Goal: Task Accomplishment & Management: Use online tool/utility

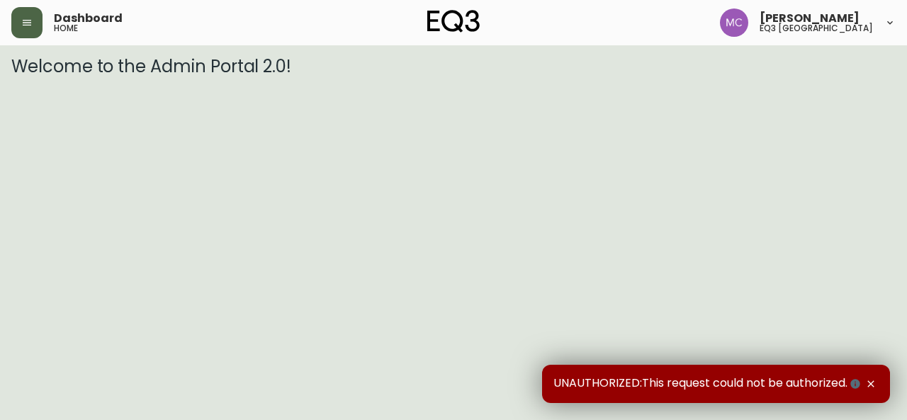
click at [23, 21] on icon "button" at bounding box center [26, 22] width 11 height 11
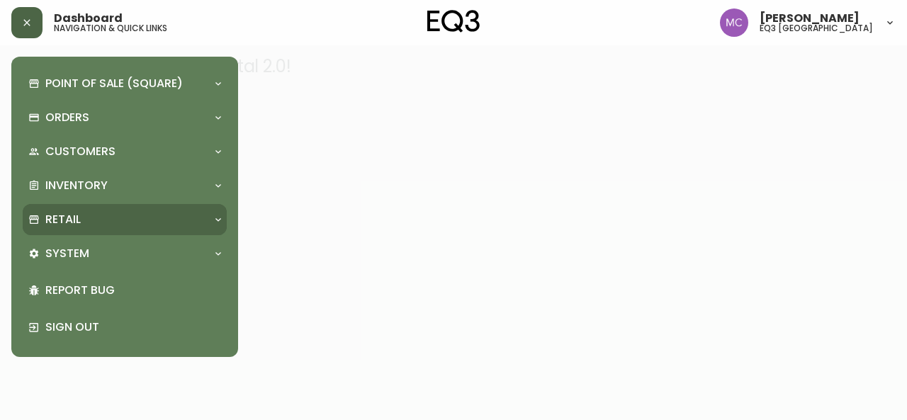
click at [85, 228] on div "Retail" at bounding box center [125, 219] width 204 height 31
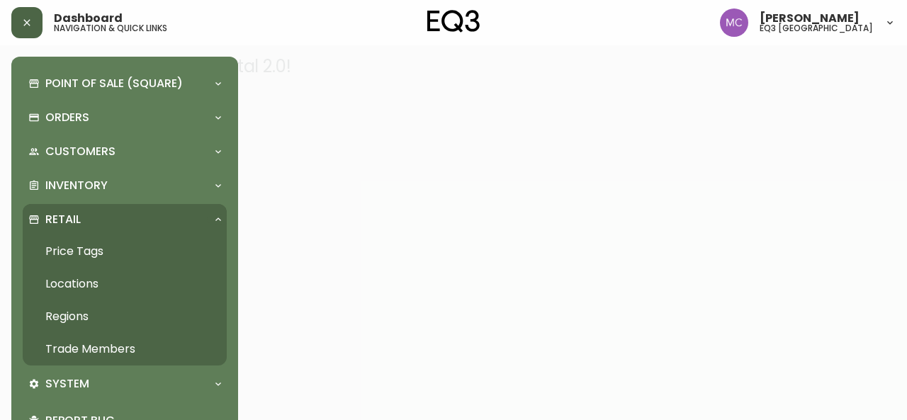
click at [115, 354] on link "Trade Members" at bounding box center [125, 349] width 204 height 33
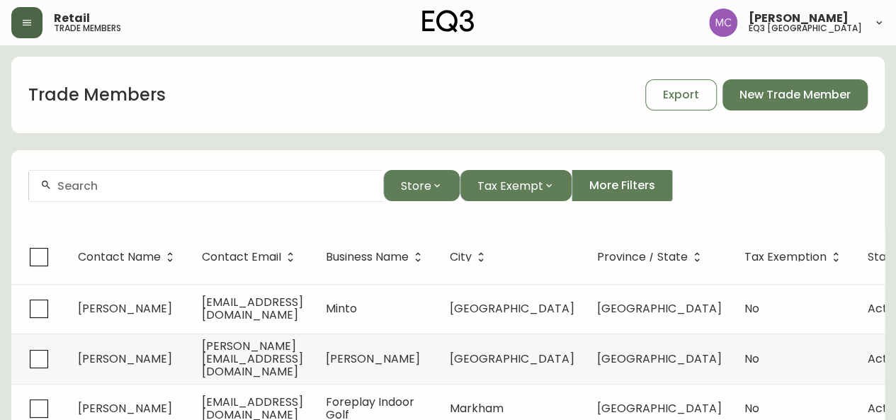
click at [157, 196] on div at bounding box center [206, 186] width 354 height 32
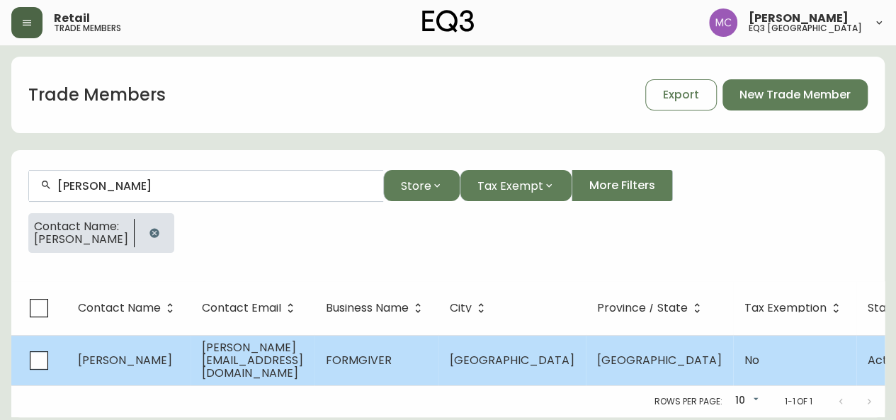
type input "[PERSON_NAME]"
click at [371, 363] on span "FORMGIVER" at bounding box center [359, 360] width 66 height 16
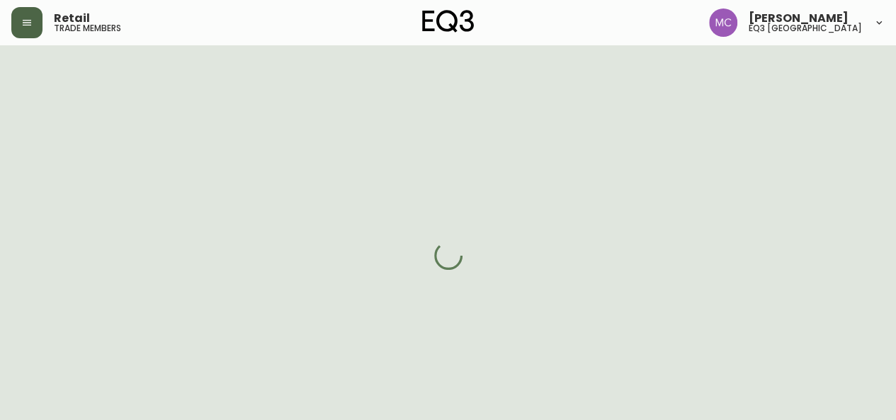
select select "BC"
select select "CA"
select select "CA_EN"
select select "Other"
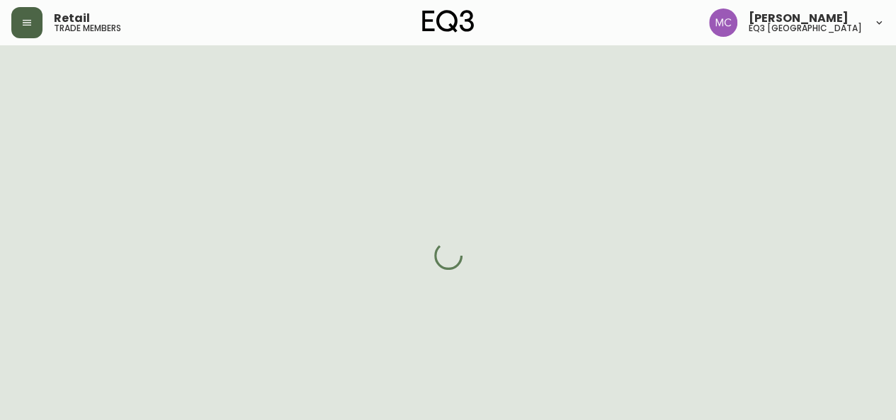
select select "cjw10z96p001r6gs00juufhhe"
select select "false"
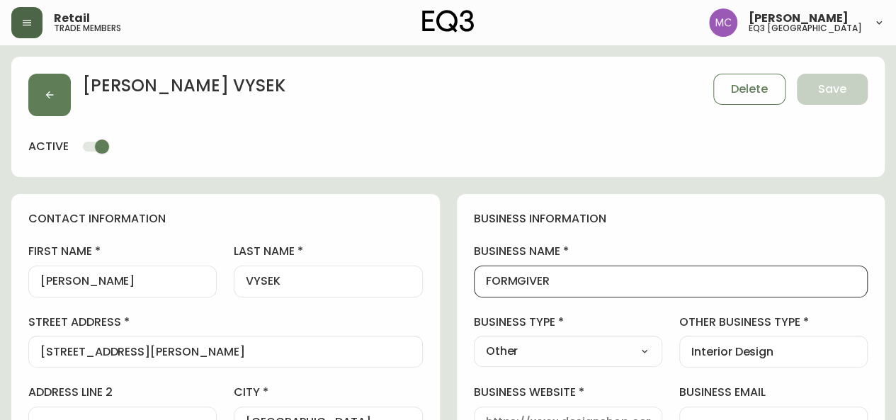
drag, startPoint x: 565, startPoint y: 282, endPoint x: 506, endPoint y: 274, distance: 60.0
click at [506, 275] on input "FORMGIVER" at bounding box center [671, 281] width 371 height 13
click at [47, 106] on button "button" at bounding box center [49, 95] width 43 height 43
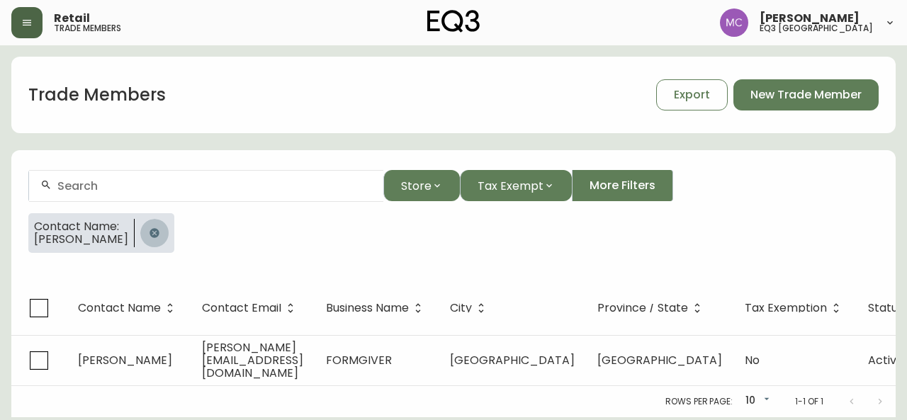
click at [149, 236] on icon "button" at bounding box center [153, 232] width 9 height 9
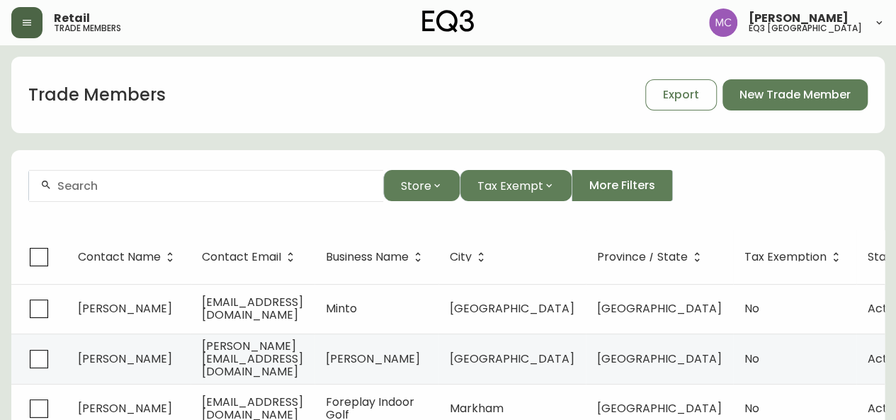
click at [24, 23] on icon "button" at bounding box center [26, 22] width 11 height 11
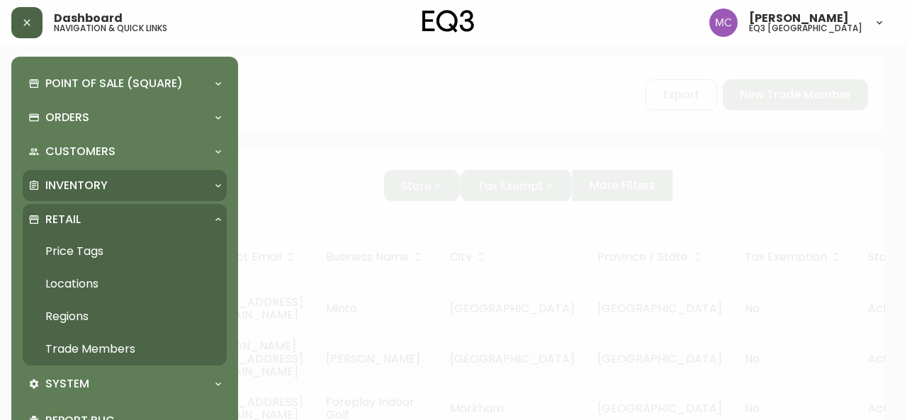
click at [66, 186] on p "Inventory" at bounding box center [76, 186] width 62 height 16
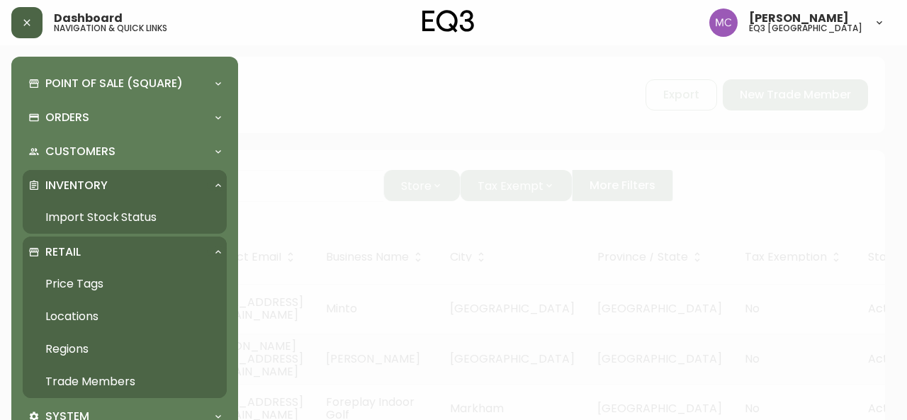
click at [101, 217] on link "Import Stock Status" at bounding box center [125, 217] width 204 height 33
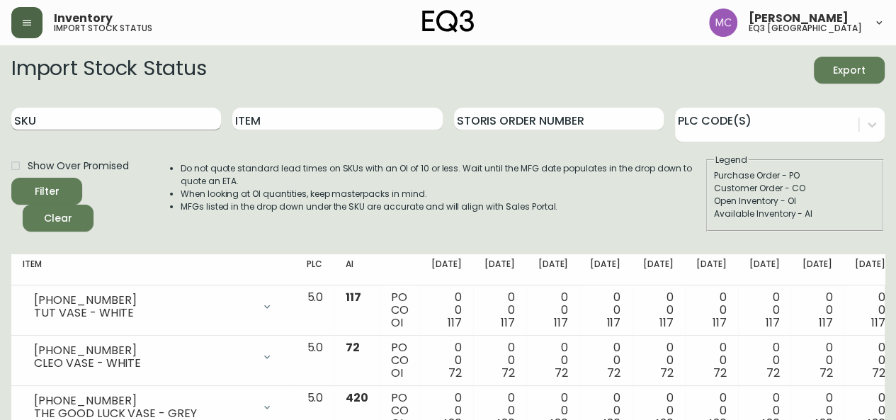
click at [79, 115] on input "SKU" at bounding box center [116, 119] width 210 height 23
paste input "[PHONE_NUMBER]"
type input "[PHONE_NUMBER]"
click at [11, 178] on button "Filter" at bounding box center [46, 191] width 71 height 27
